Goal: Transaction & Acquisition: Purchase product/service

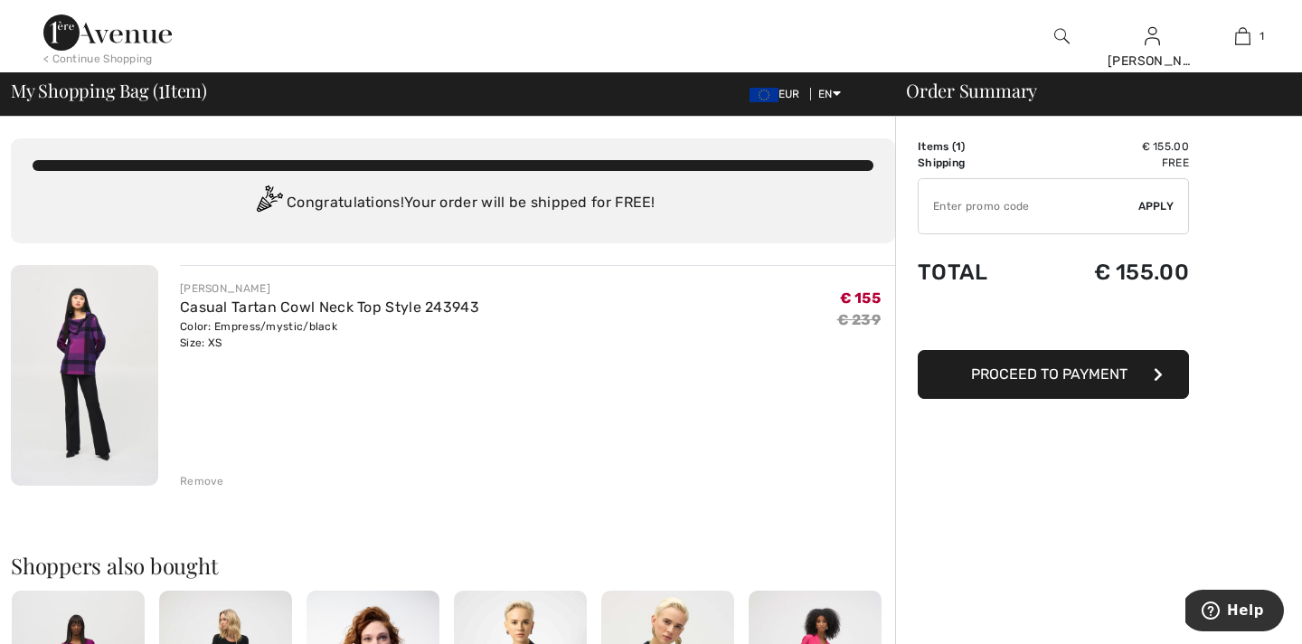
click at [773, 97] on span "EUR" at bounding box center [778, 94] width 58 height 13
click at [759, 97] on img at bounding box center [763, 95] width 29 height 14
click at [784, 95] on span "EUR" at bounding box center [778, 94] width 58 height 13
click at [770, 95] on img at bounding box center [763, 95] width 29 height 14
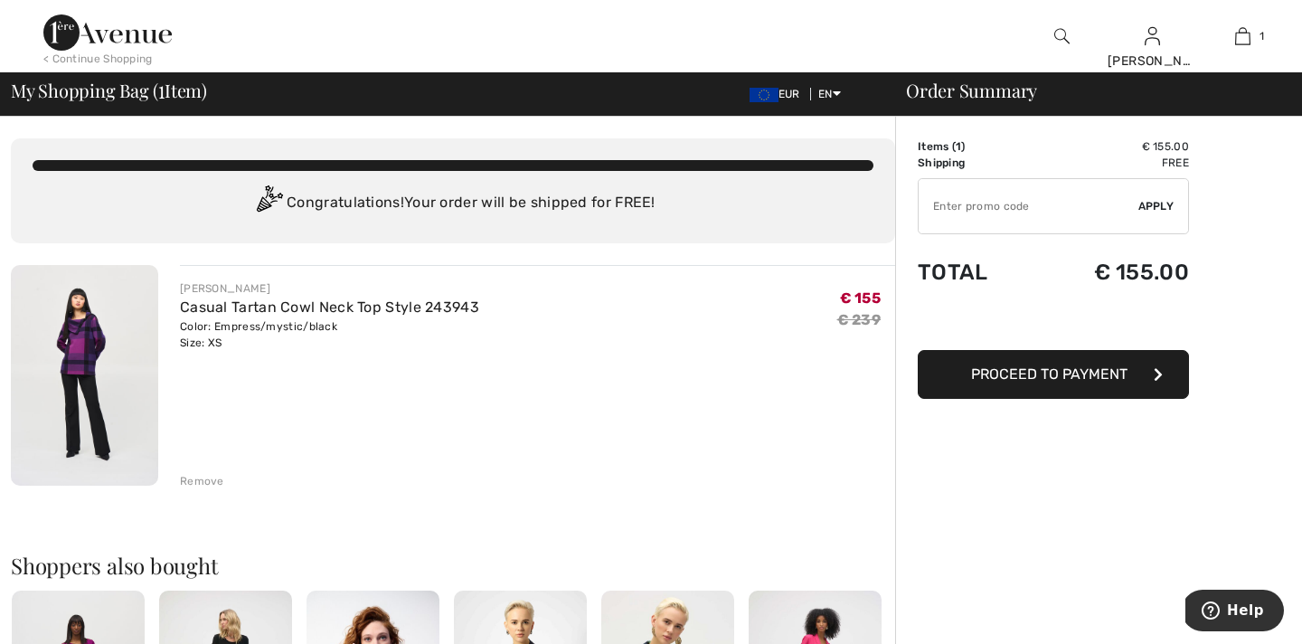
click at [761, 95] on img at bounding box center [763, 95] width 29 height 14
click at [758, 49] on div at bounding box center [540, 36] width 651 height 72
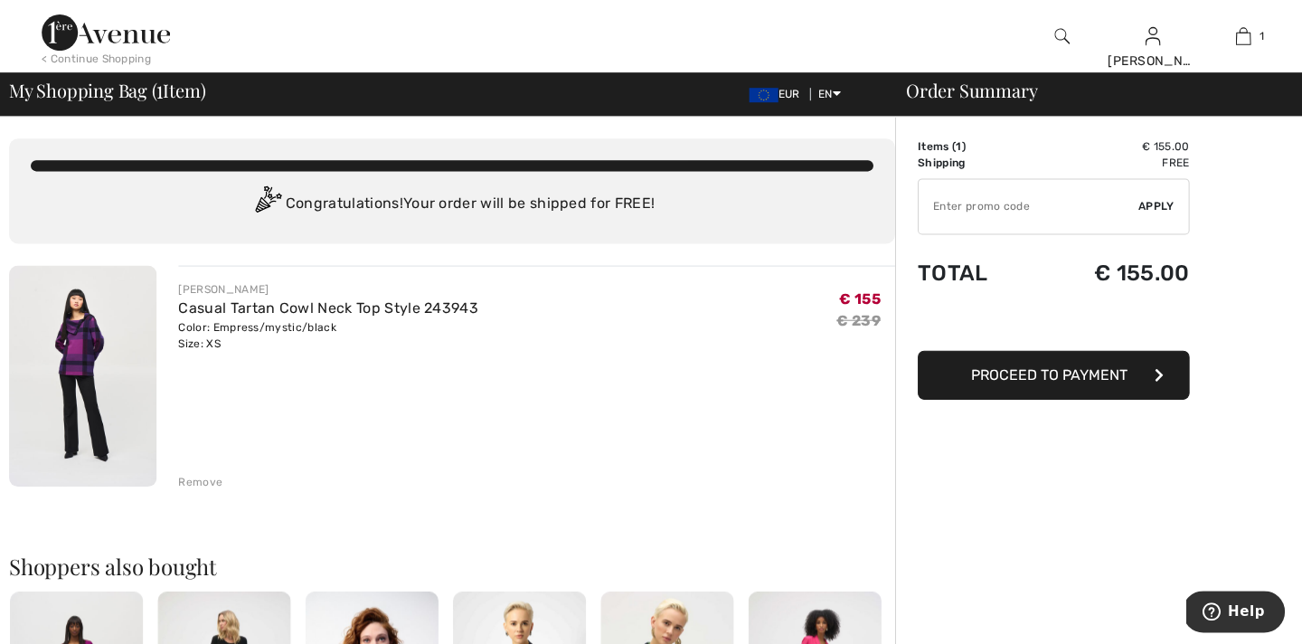
click at [1074, 205] on input "TEXT" at bounding box center [1028, 206] width 220 height 54
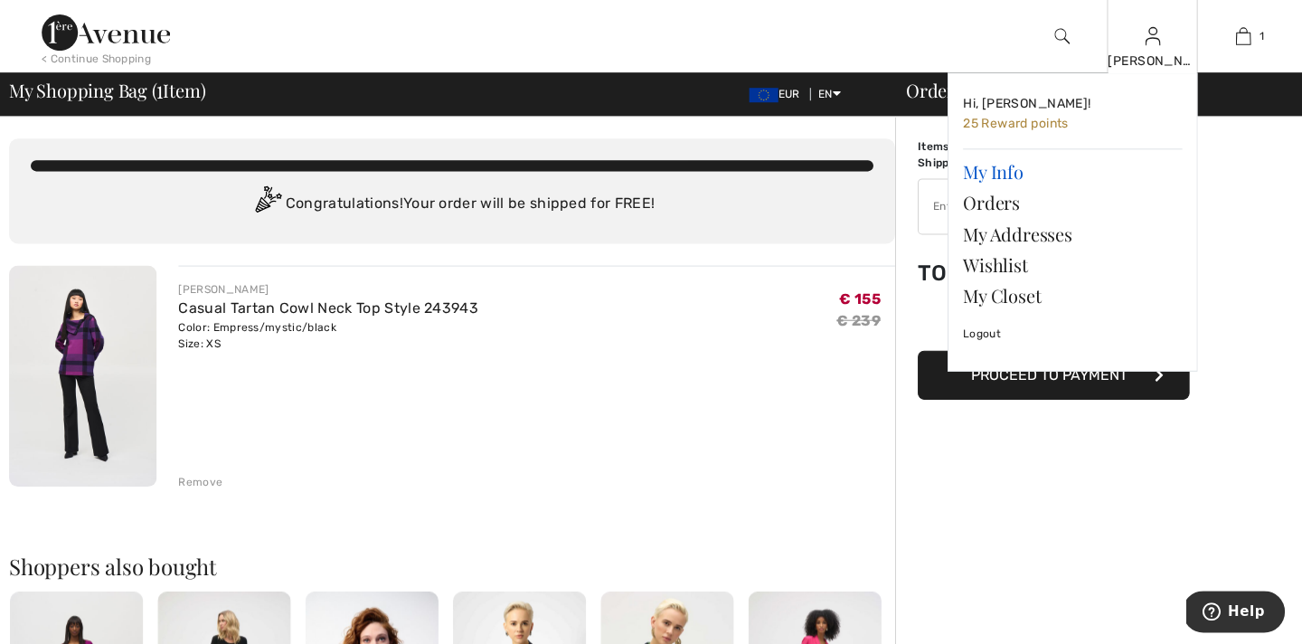
click at [1000, 176] on link "My Info" at bounding box center [1072, 171] width 219 height 31
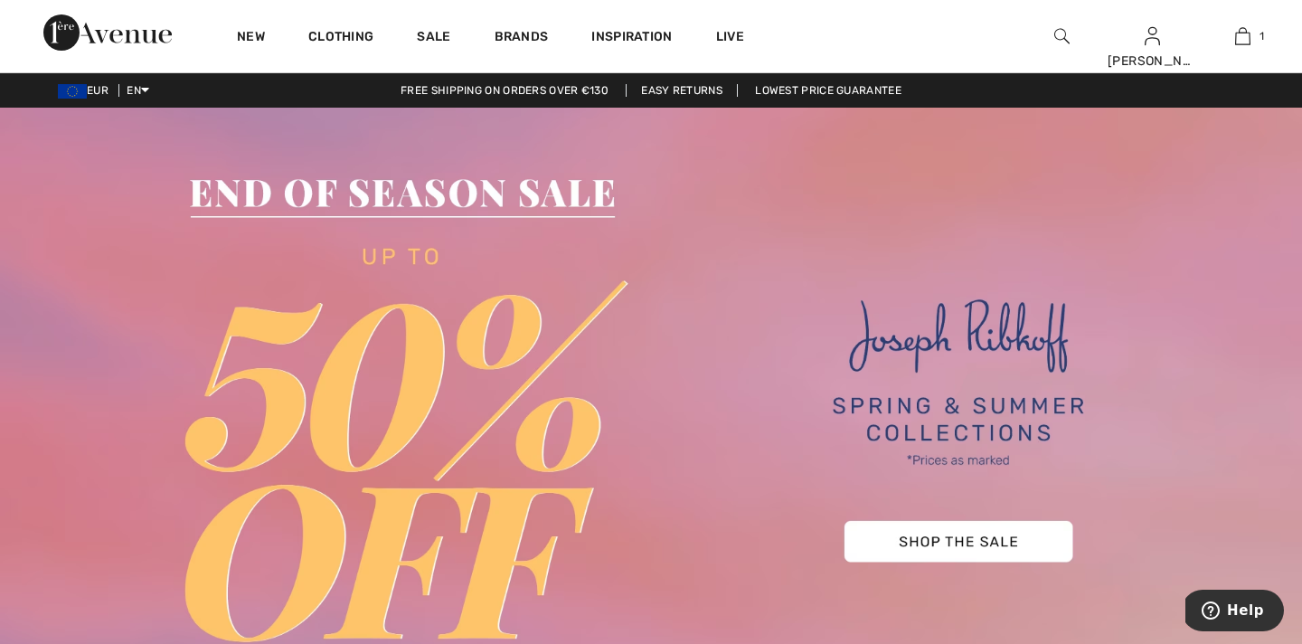
click at [86, 92] on img at bounding box center [72, 91] width 29 height 14
click at [71, 98] on img at bounding box center [72, 91] width 29 height 14
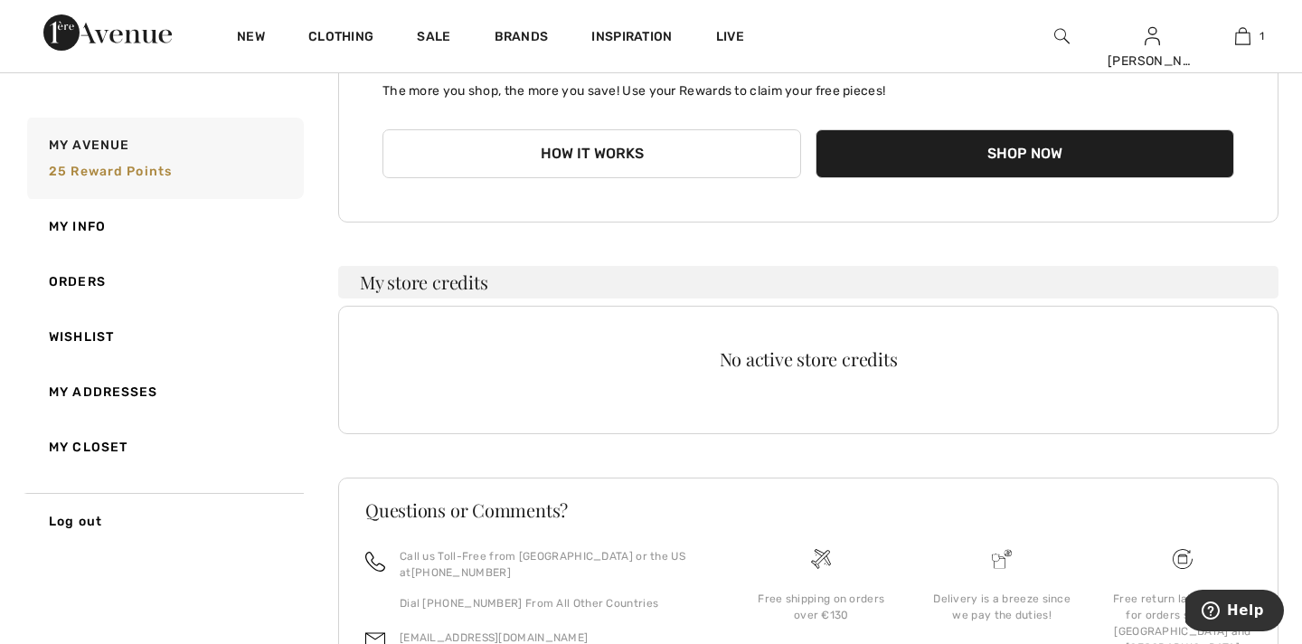
scroll to position [305, 0]
